Goal: Use online tool/utility: Utilize a website feature to perform a specific function

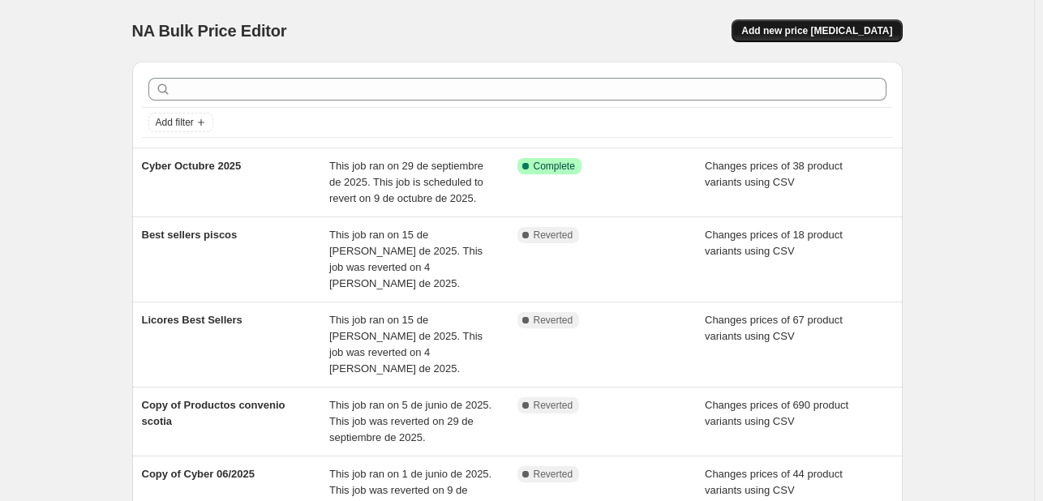
click at [872, 32] on span "Add new price [MEDICAL_DATA]" at bounding box center [816, 30] width 151 height 13
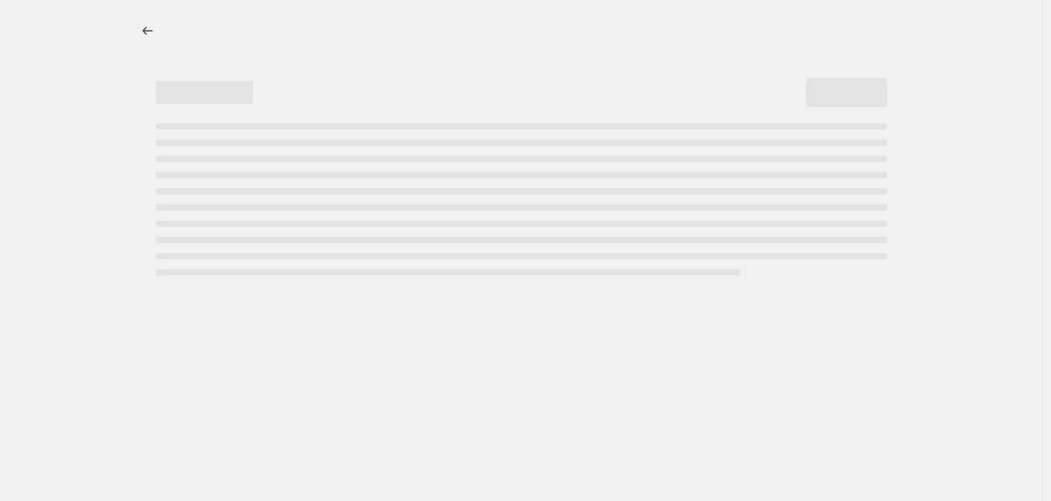
select select "percentage"
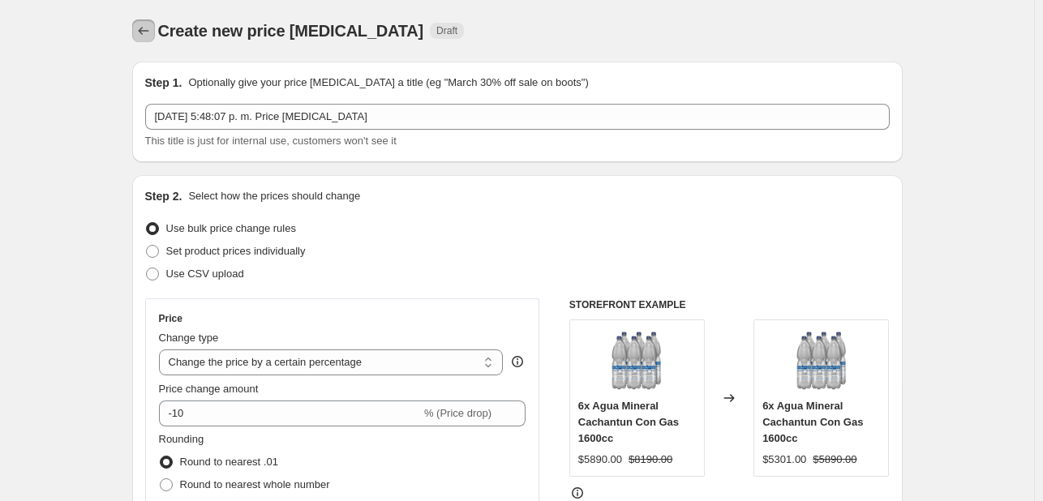
click at [143, 36] on icon "Price change jobs" at bounding box center [143, 31] width 16 height 16
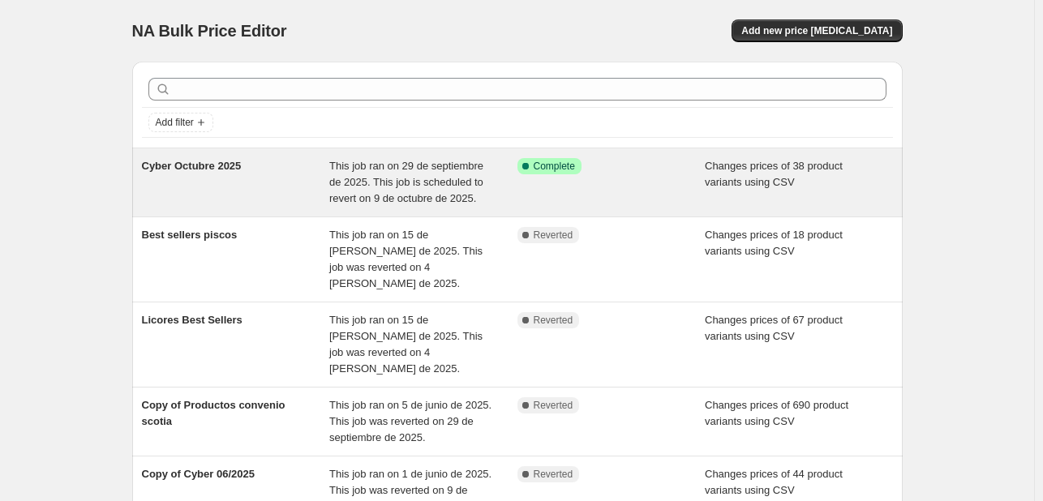
click at [402, 167] on span "This job ran on 29 de septiembre de 2025. This job is scheduled to revert on 9 …" at bounding box center [406, 182] width 154 height 45
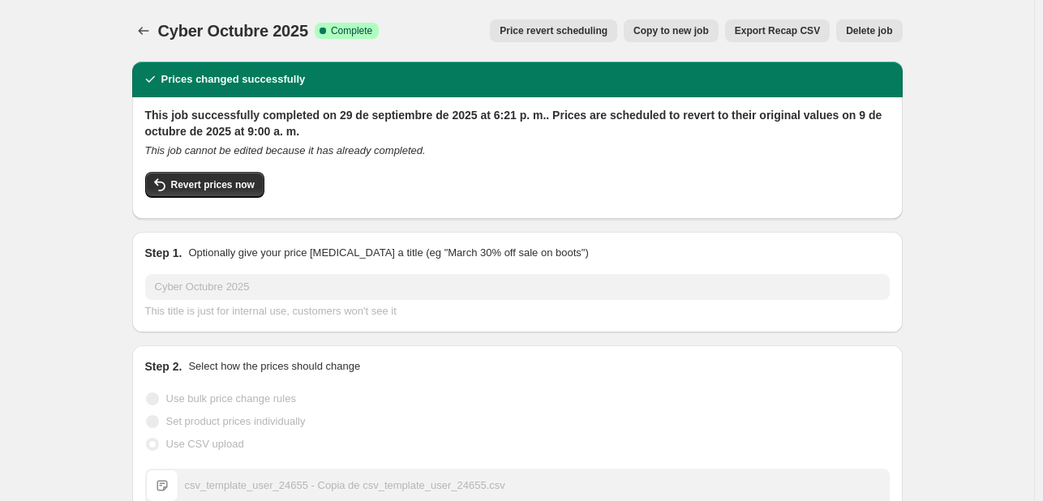
click at [691, 28] on span "Copy to new job" at bounding box center [670, 30] width 75 height 13
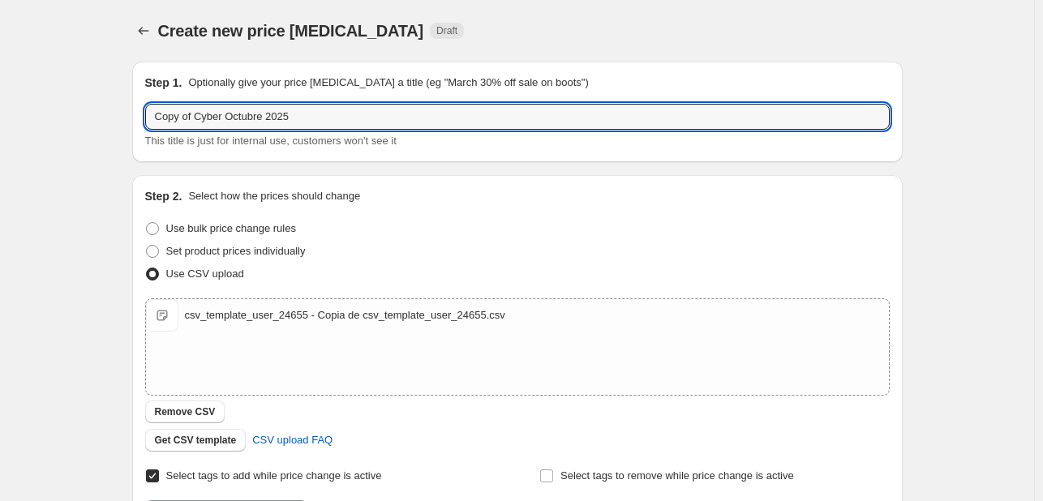
drag, startPoint x: 311, startPoint y: 120, endPoint x: -49, endPoint y: 95, distance: 360.8
click at [0, 95] on html "Home Settings Plans Skip to content Create new price change job. This page is r…" at bounding box center [521, 250] width 1043 height 501
click at [182, 120] on input "Etiquta Cyber 2025" at bounding box center [517, 117] width 744 height 26
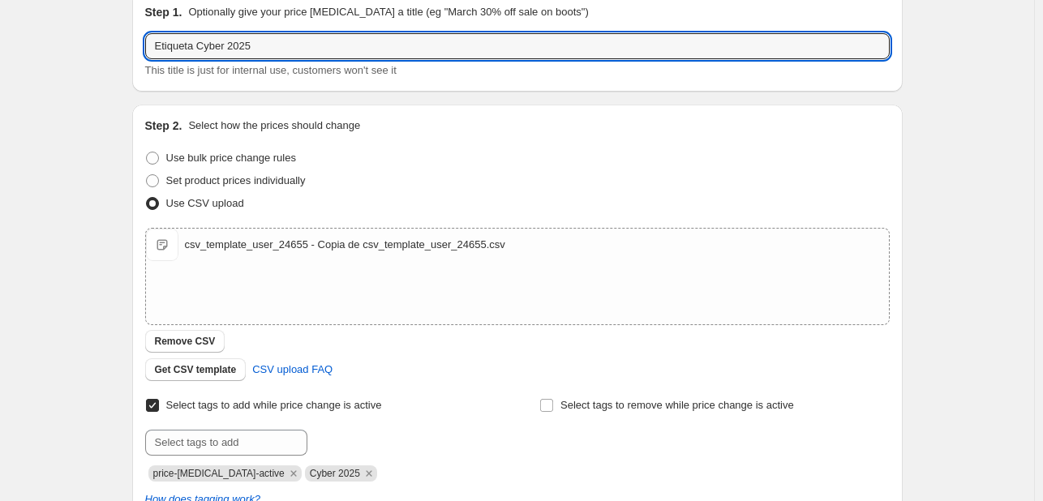
scroll to position [73, 0]
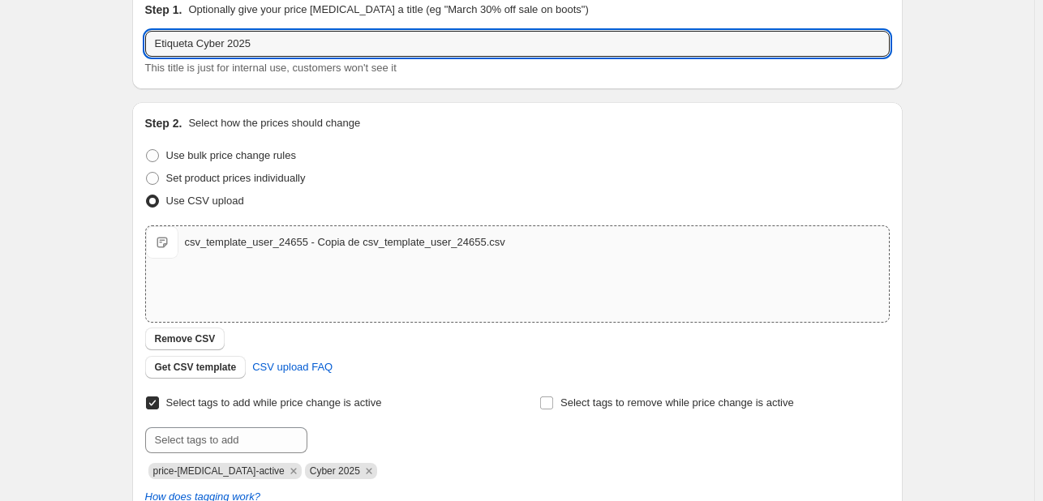
type input "Etiqueta Cyber 2025"
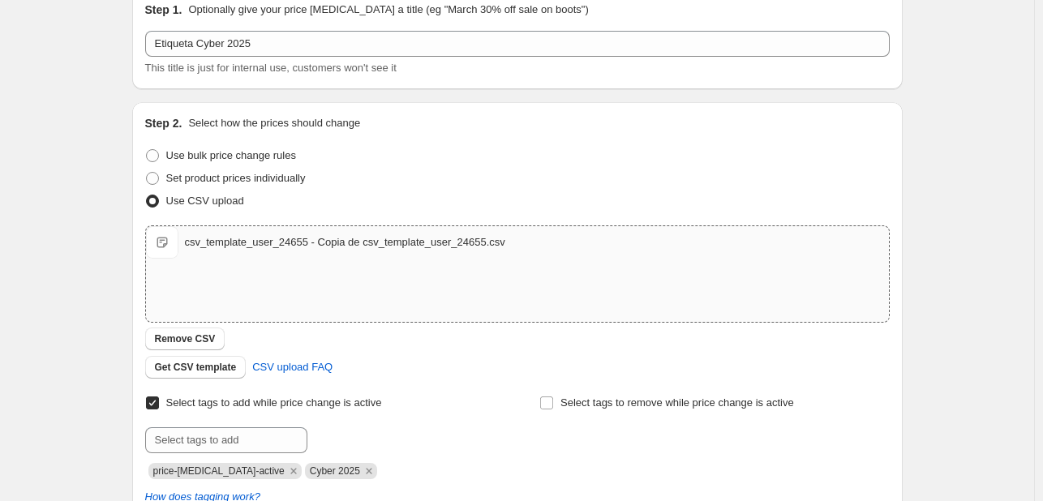
click at [226, 245] on div "csv_template_user_24655 - Copia de csv_template_user_24655.csv" at bounding box center [345, 242] width 320 height 16
click at [172, 242] on span "csv_template_user_24655 - Copia de csv_template_user_24655.csv" at bounding box center [162, 242] width 32 height 32
click at [202, 331] on button "Remove CSV" at bounding box center [185, 339] width 80 height 23
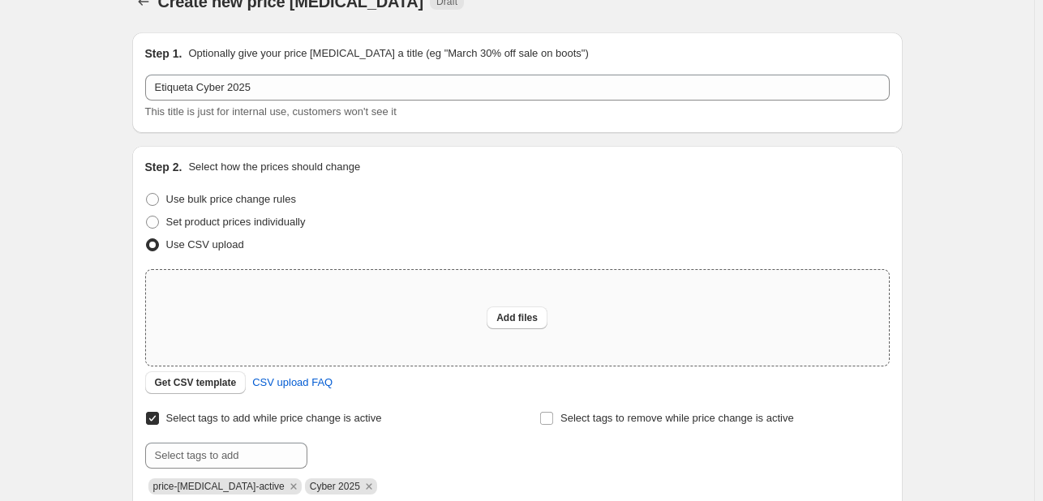
scroll to position [122, 0]
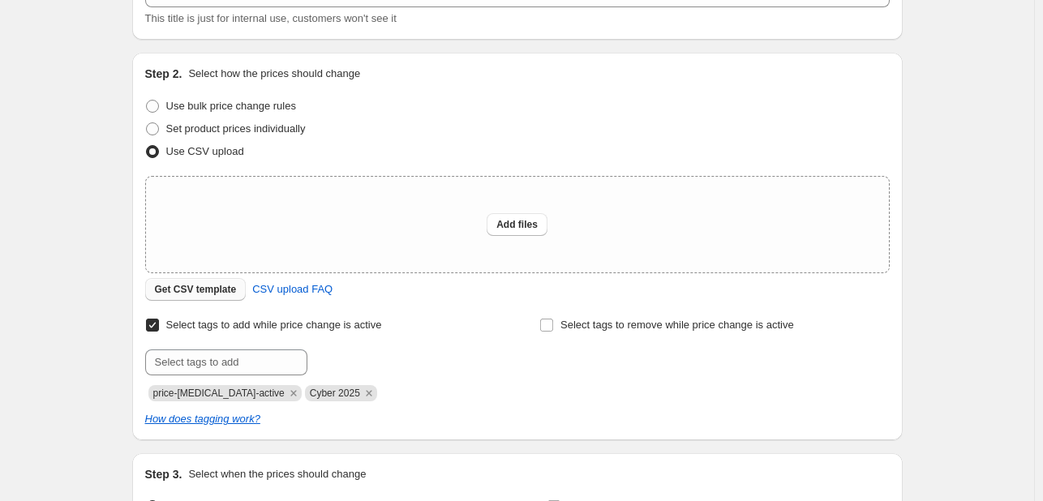
click at [213, 289] on span "Get CSV template" at bounding box center [196, 289] width 82 height 13
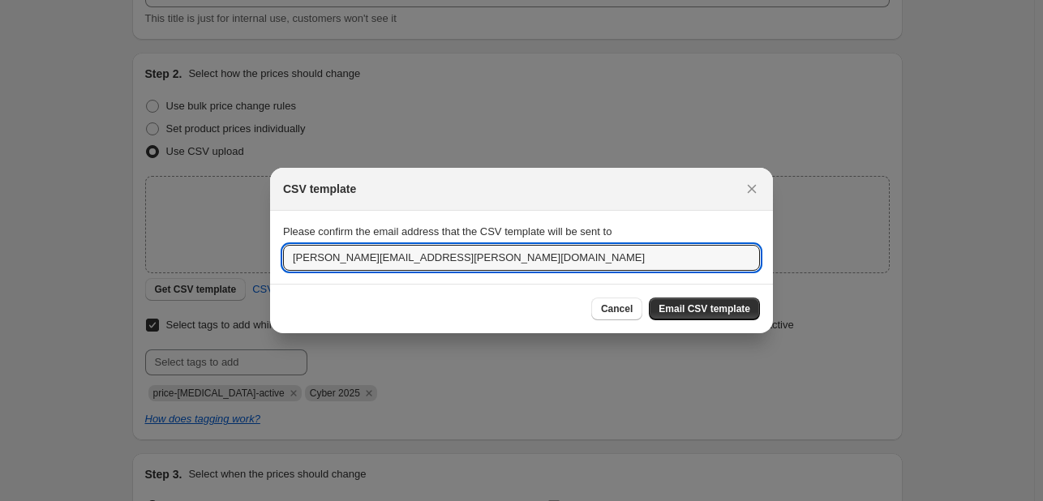
drag, startPoint x: 370, startPoint y: 247, endPoint x: 213, endPoint y: 251, distance: 157.3
type input "norman@tost.cl"
click at [693, 302] on button "Email CSV template" at bounding box center [704, 309] width 111 height 23
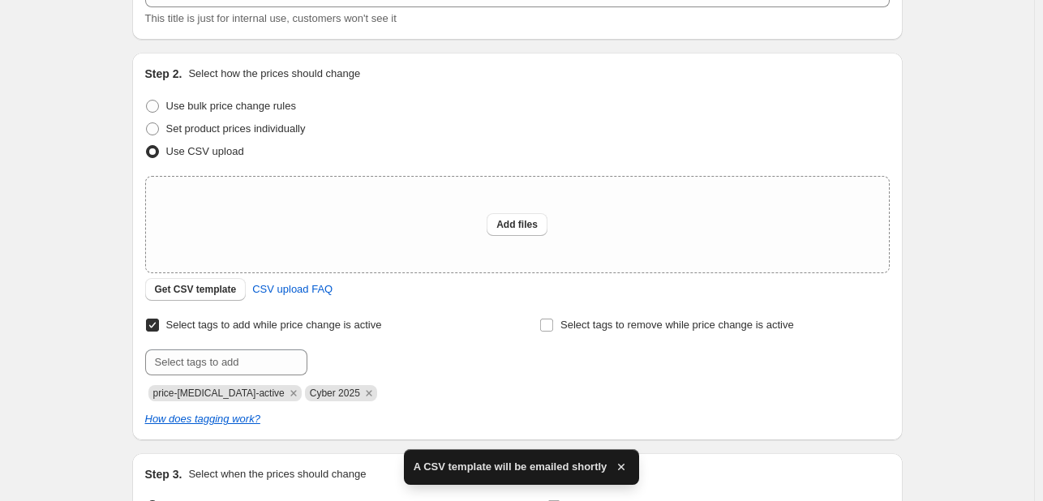
scroll to position [313, 0]
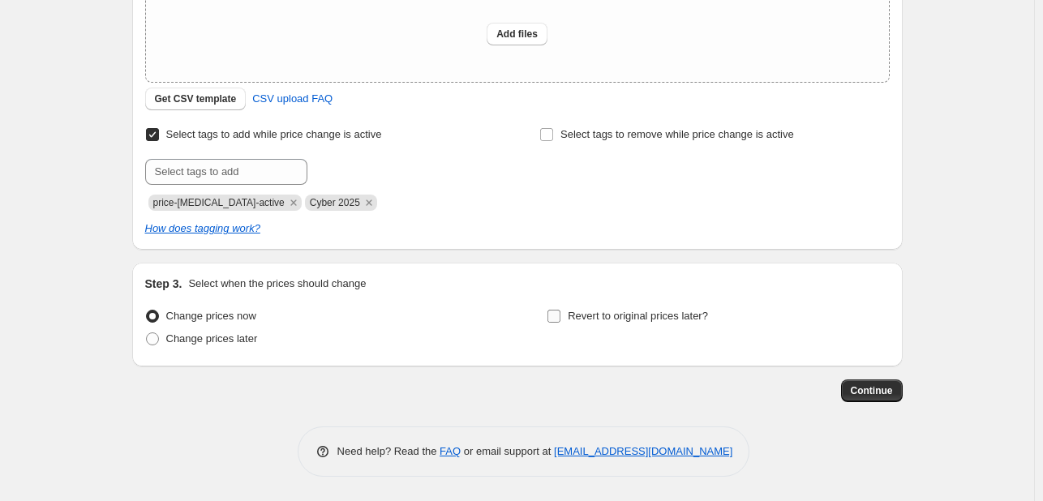
click at [559, 318] on input "Revert to original prices later?" at bounding box center [553, 316] width 13 height 13
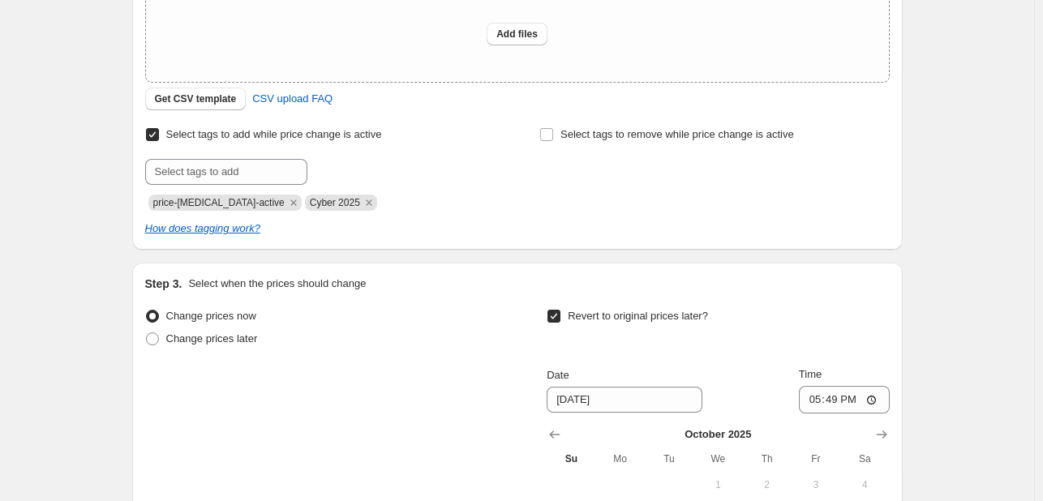
click at [559, 318] on input "Revert to original prices later?" at bounding box center [553, 316] width 13 height 13
checkbox input "false"
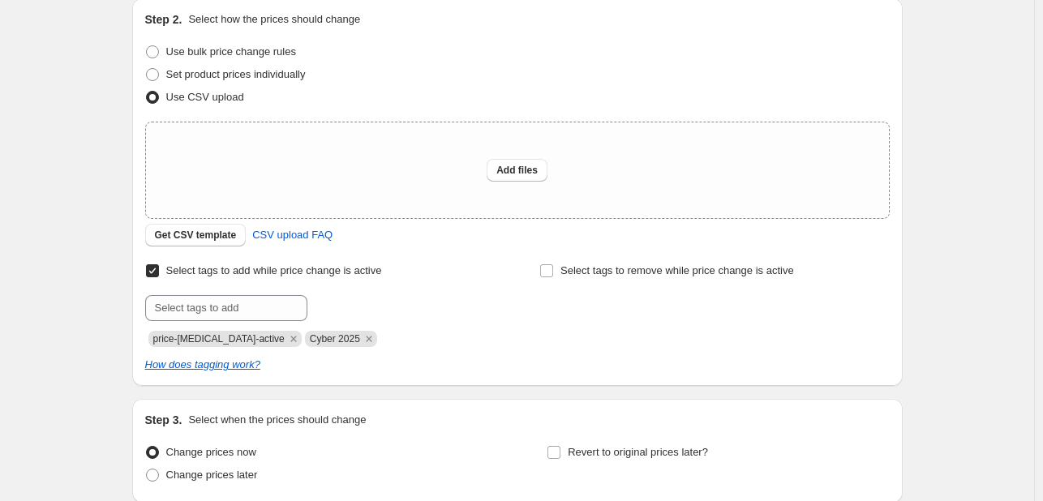
scroll to position [176, 0]
click at [527, 162] on button "Add files" at bounding box center [516, 171] width 61 height 23
type input "C:\fakepath\csv_template_user_24655 - csv_template_user_24655 (1).csv"
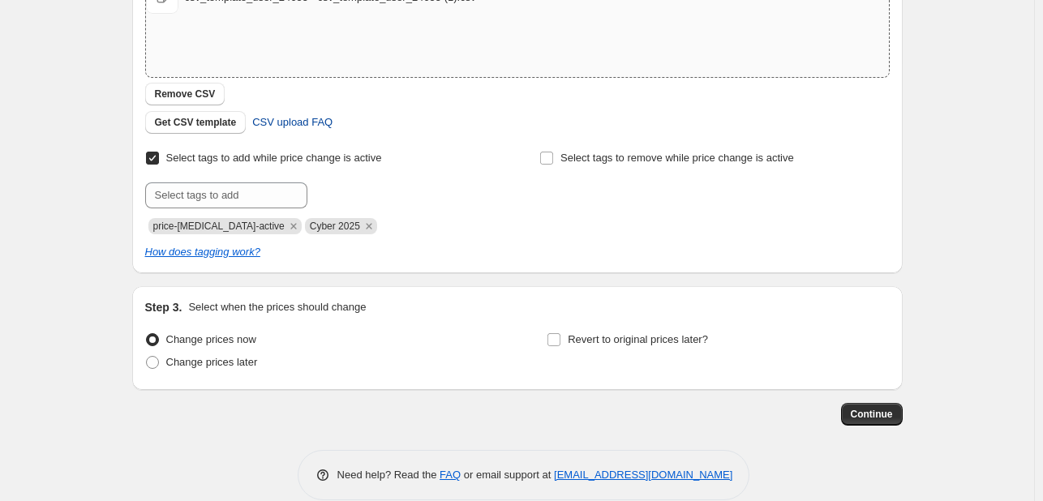
scroll to position [340, 0]
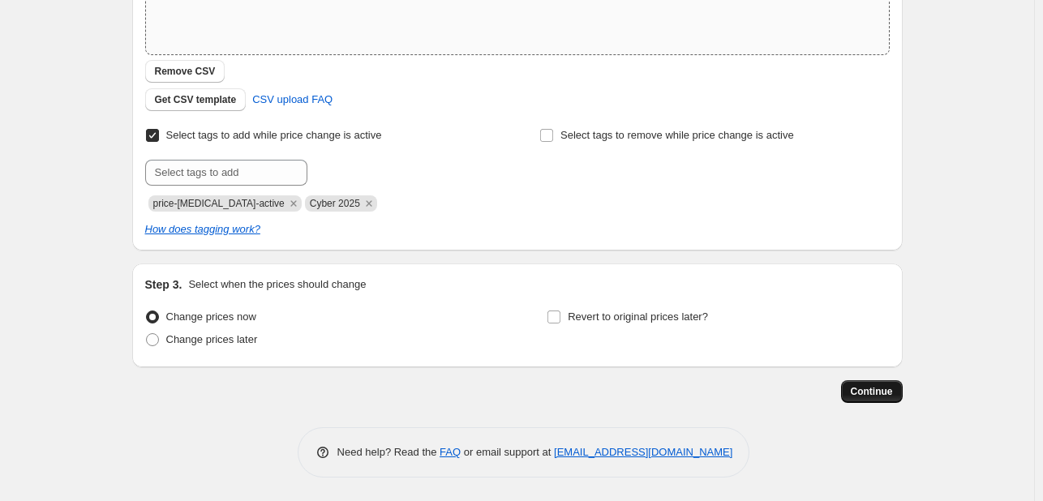
click at [876, 390] on span "Continue" at bounding box center [871, 391] width 42 height 13
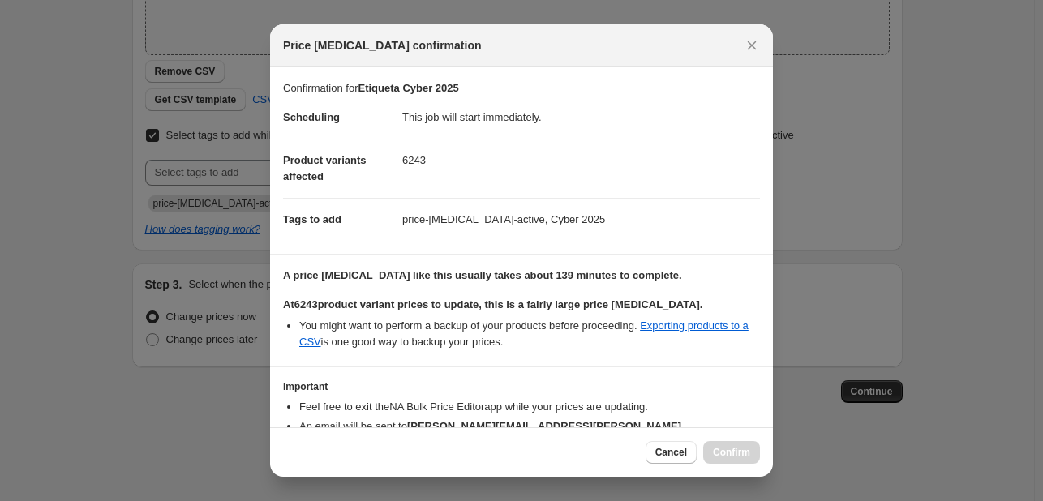
scroll to position [91, 0]
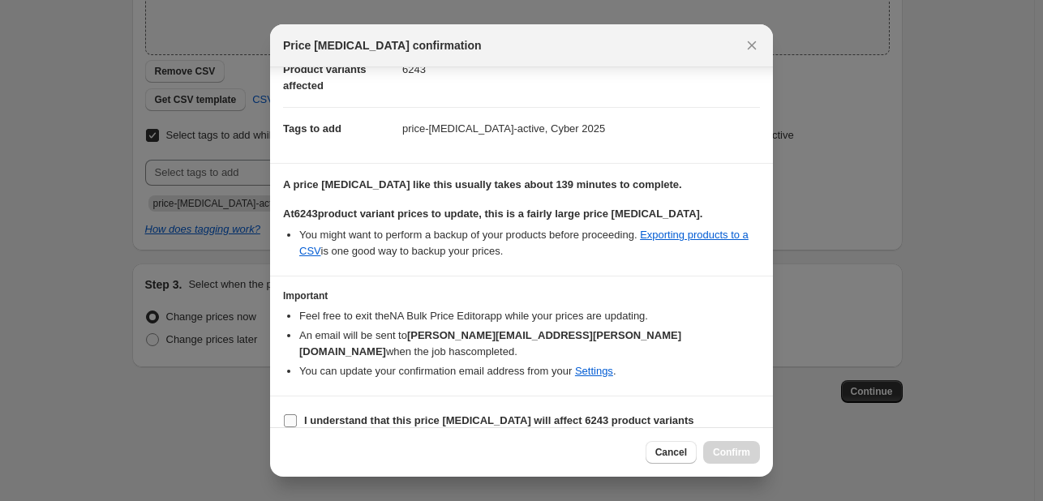
click at [344, 414] on b "I understand that this price change job will affect 6243 product variants" at bounding box center [499, 420] width 390 height 12
click at [297, 414] on input "I understand that this price change job will affect 6243 product variants" at bounding box center [290, 420] width 13 height 13
checkbox input "true"
click at [748, 452] on span "Confirm" at bounding box center [731, 452] width 37 height 13
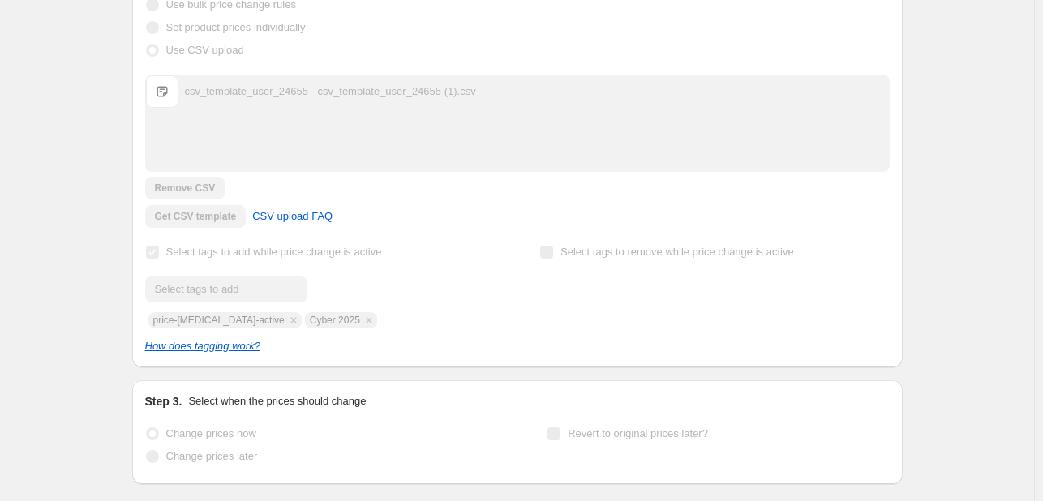
scroll to position [383, 0]
